Goal: Task Accomplishment & Management: Use online tool/utility

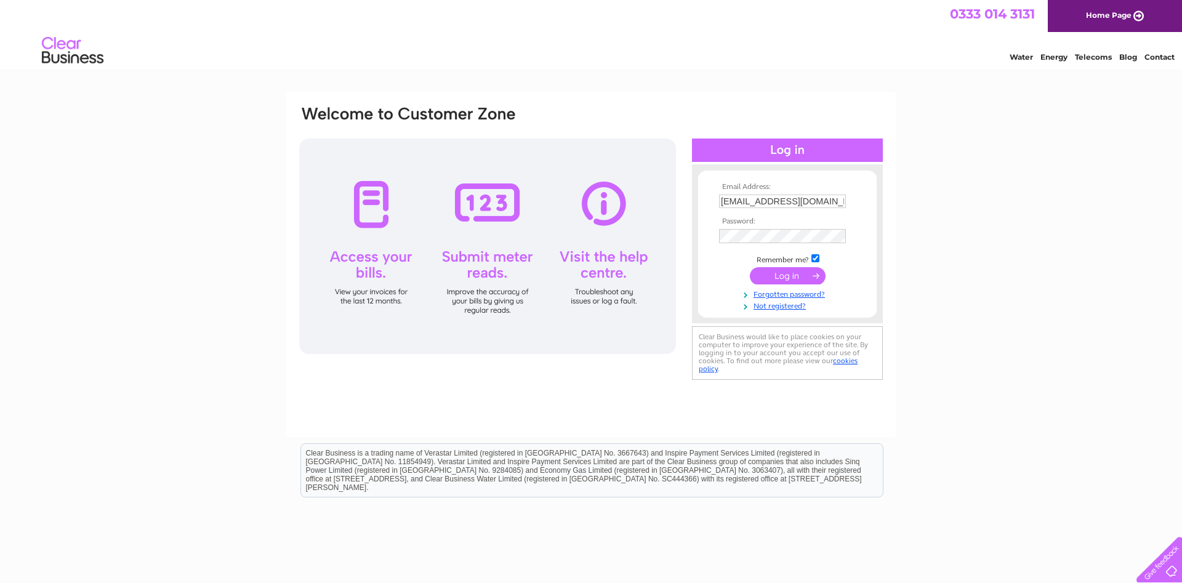
click at [791, 276] on input "submit" at bounding box center [788, 275] width 76 height 17
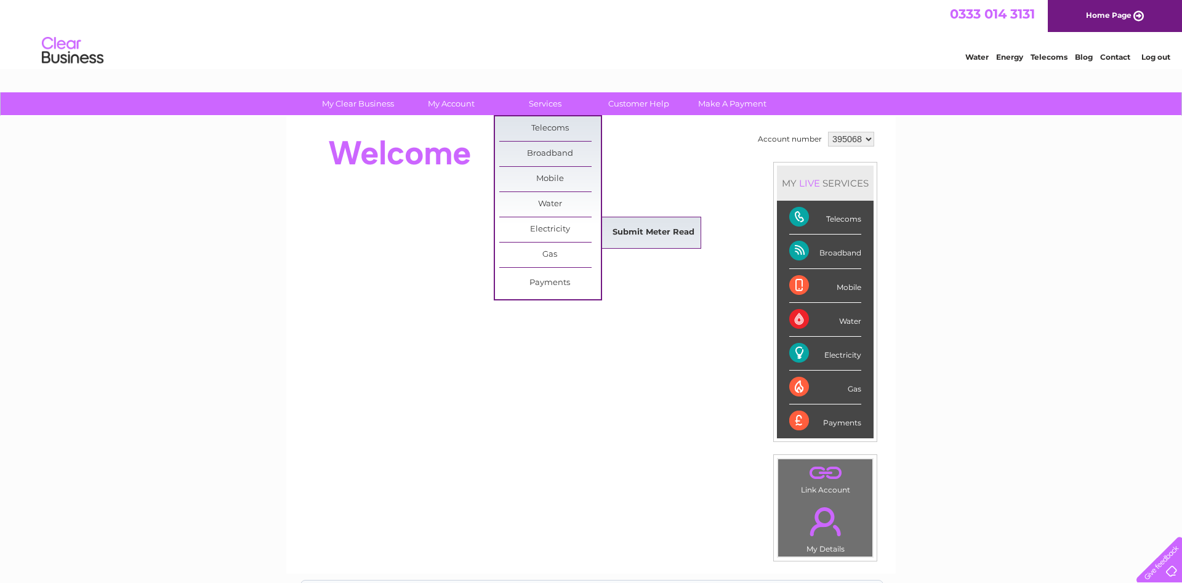
click at [670, 230] on link "Submit Meter Read" at bounding box center [654, 232] width 102 height 25
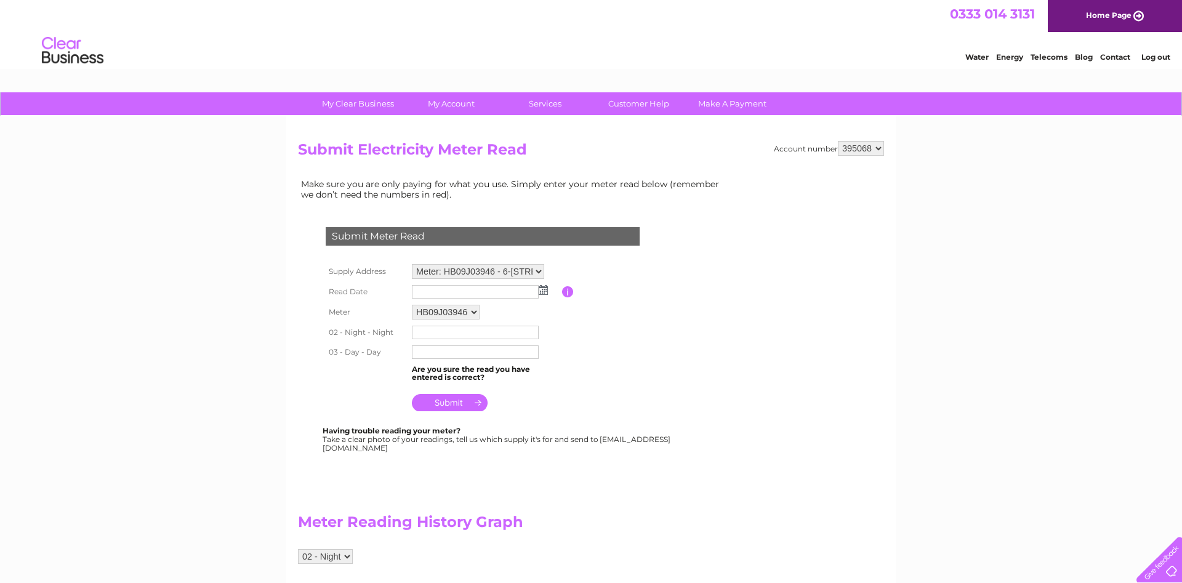
click at [543, 290] on img at bounding box center [543, 290] width 9 height 10
click at [502, 344] on link "2" at bounding box center [501, 344] width 17 height 12
type input "2025/10/02"
click at [454, 327] on input "text" at bounding box center [475, 333] width 127 height 14
type input "5"
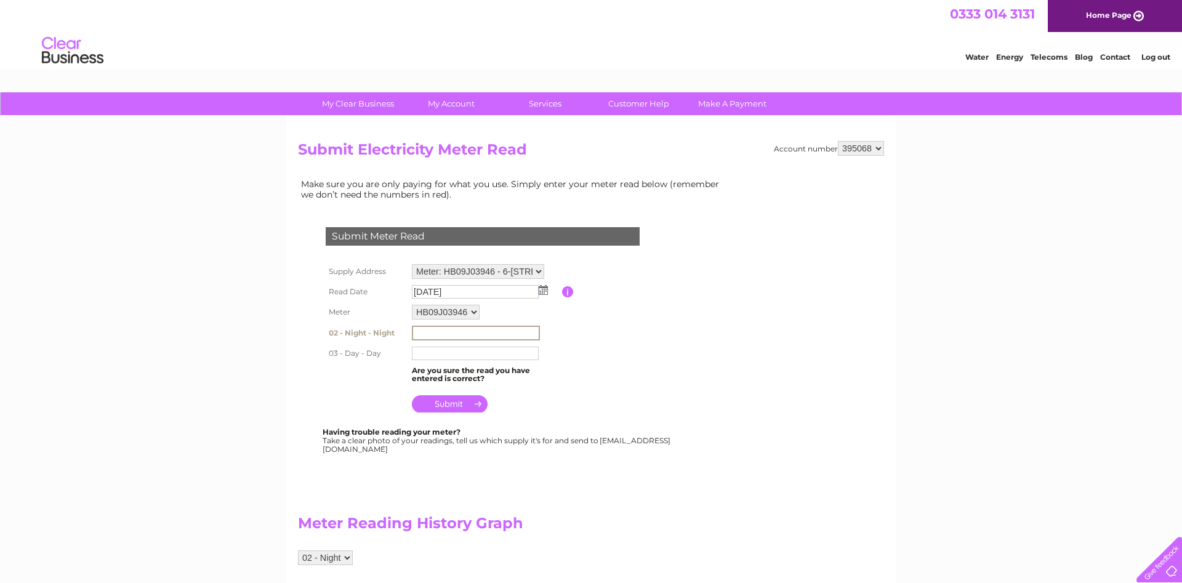
click at [567, 342] on table "Supply Address Meter: HB09J03946 - 6-8 Stanley Street, Holyhead, Gwynedd, LL65 …" at bounding box center [497, 338] width 350 height 155
click at [426, 337] on input "text" at bounding box center [476, 333] width 128 height 15
type input "54831"
click at [433, 353] on input "text" at bounding box center [475, 353] width 127 height 14
type input "49272"
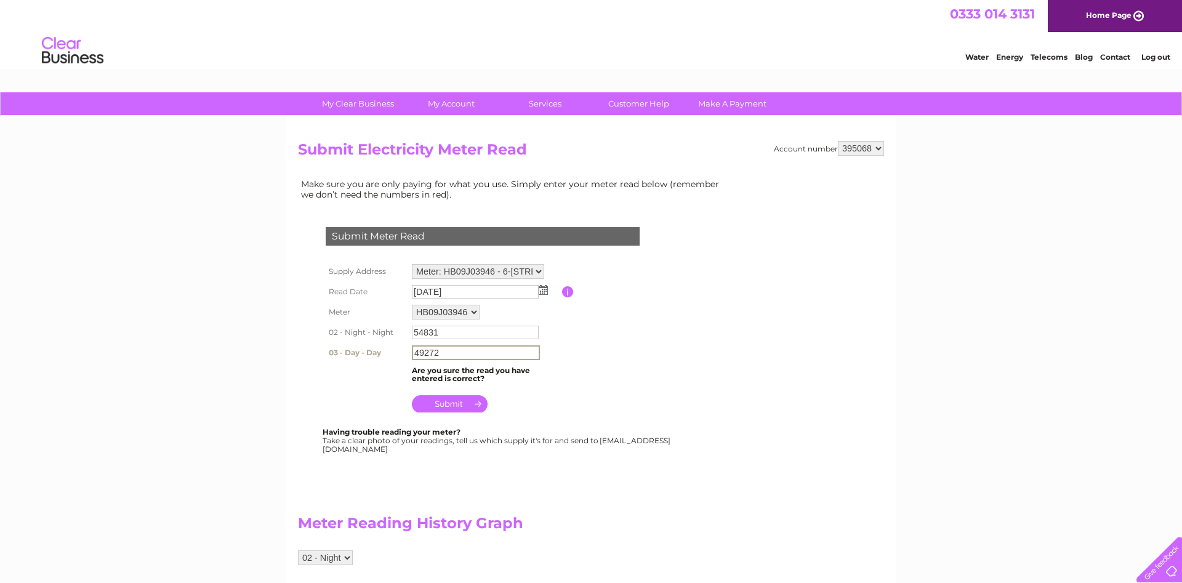
click at [444, 401] on input "submit" at bounding box center [450, 403] width 76 height 17
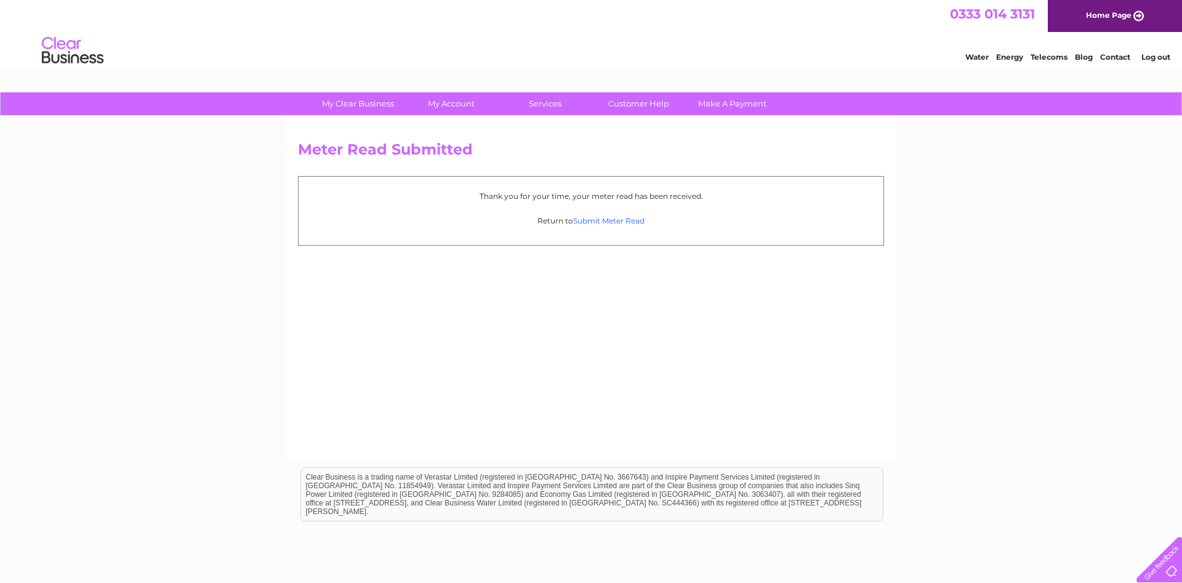
click at [612, 221] on link "Submit Meter Read" at bounding box center [608, 220] width 71 height 9
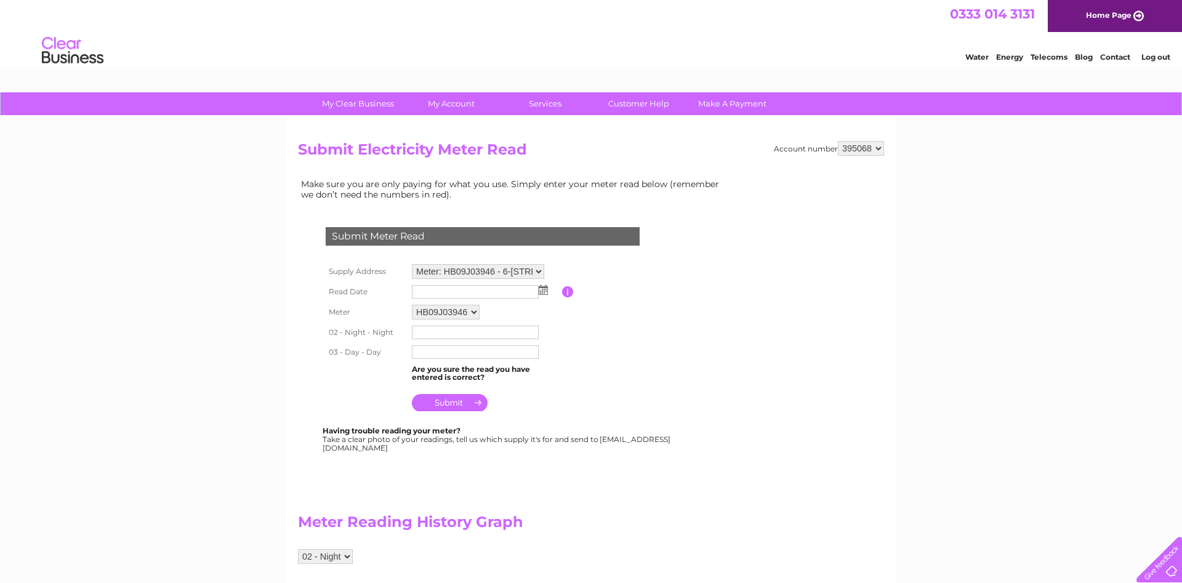
click at [412, 264] on select "Meter: HB09J03946 - 6-[STREET_ADDRESS][PERSON_NAME] Meter: 21M0026481 - [STREET…" at bounding box center [478, 271] width 132 height 15
select select "132117"
click option "Meter: 21M0026481 - [STREET_ADDRESS][PERSON_NAME]" at bounding box center [0, 0] width 0 height 0
click at [539, 294] on img at bounding box center [543, 291] width 9 height 10
click at [539, 294] on img at bounding box center [543, 290] width 9 height 10
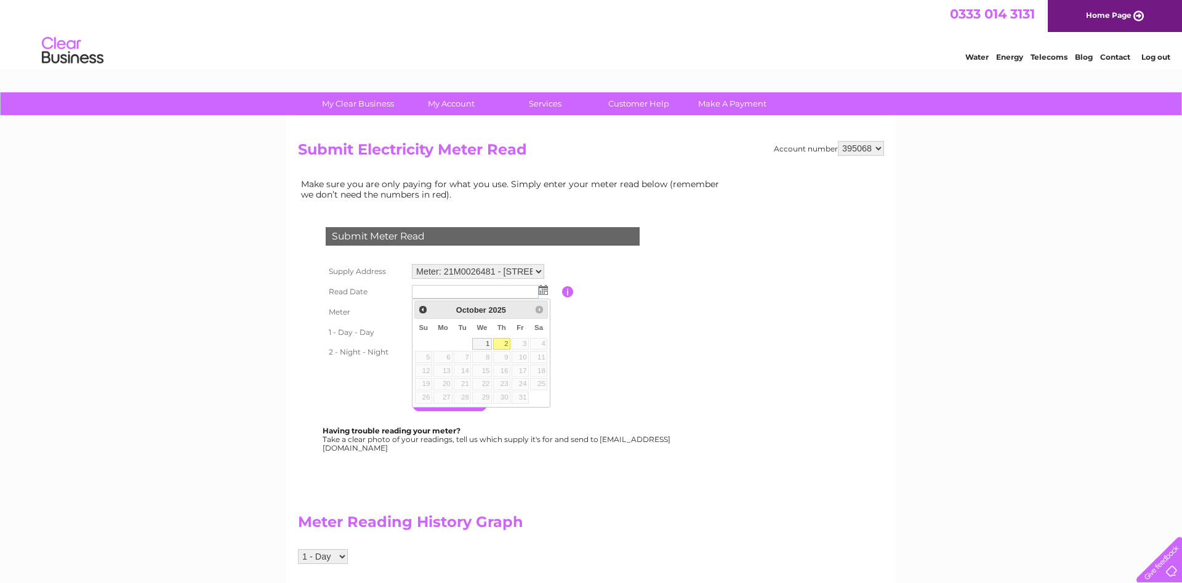
click at [505, 346] on link "2" at bounding box center [501, 344] width 17 height 12
type input "2025/10/02"
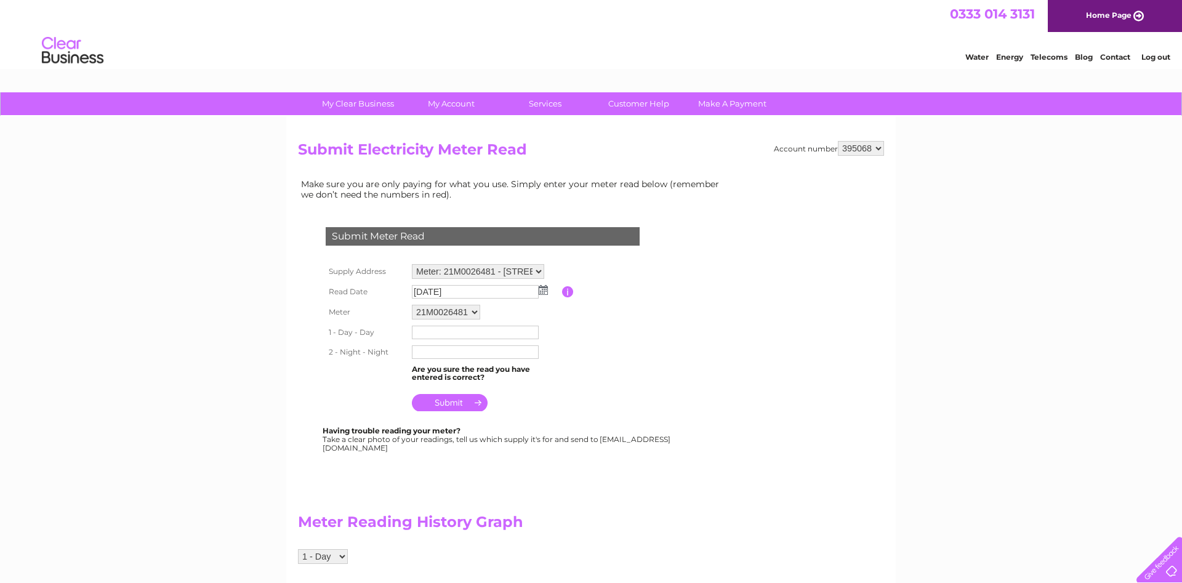
click at [428, 332] on input "text" at bounding box center [475, 333] width 127 height 14
type input "39425"
click at [425, 355] on input "text" at bounding box center [475, 353] width 127 height 14
type input "3474"
click at [451, 402] on input "submit" at bounding box center [450, 403] width 76 height 17
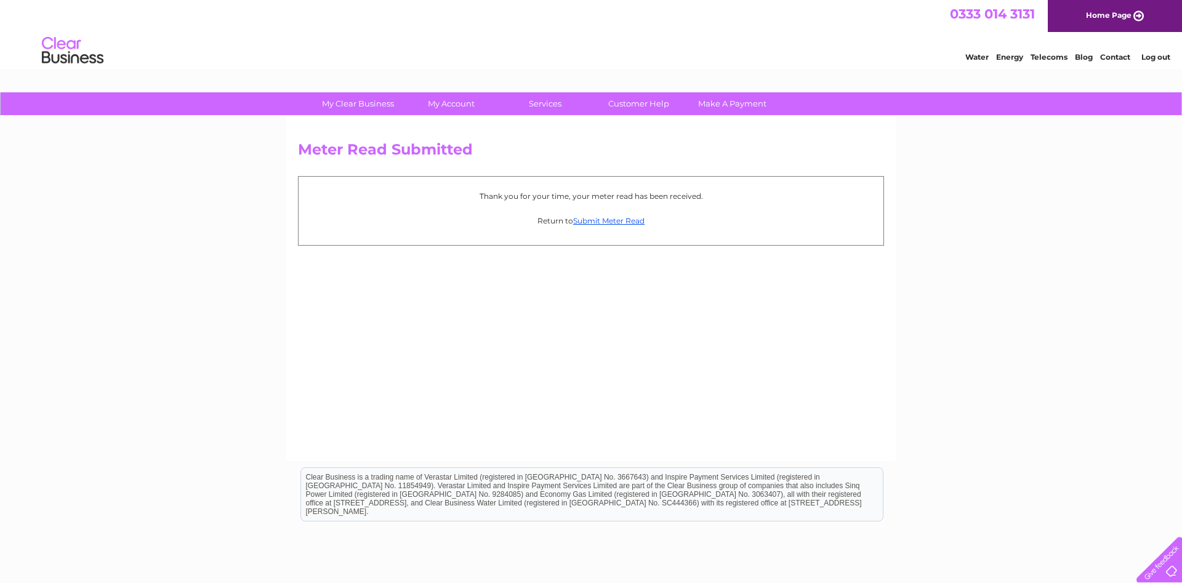
click at [1162, 62] on link "Log out" at bounding box center [1155, 56] width 29 height 9
